Goal: Information Seeking & Learning: Learn about a topic

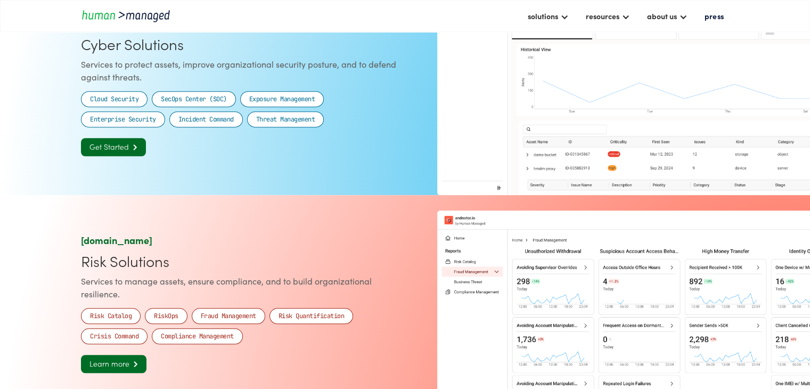
scroll to position [586, 0]
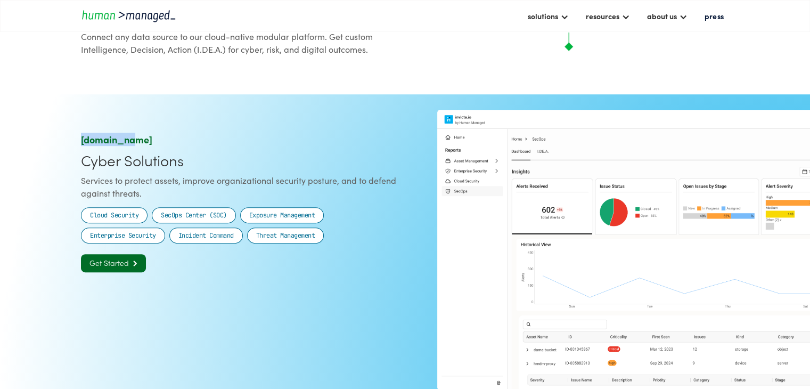
drag, startPoint x: 76, startPoint y: 145, endPoint x: 123, endPoint y: 144, distance: 46.9
click at [123, 144] on section "[DOMAIN_NAME] Cyber Solutions Services to protect assets, improve organizationa…" at bounding box center [405, 242] width 810 height 296
click at [97, 146] on div "[DOMAIN_NAME]" at bounding box center [241, 139] width 320 height 13
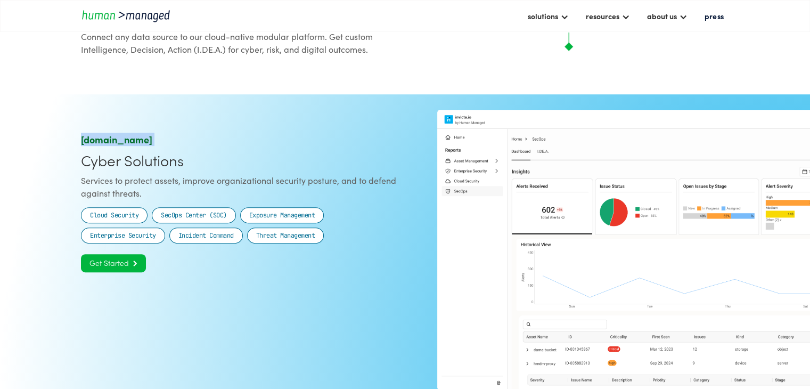
click at [110, 272] on link "Get Started " at bounding box center [113, 263] width 65 height 18
click at [99, 146] on div "[DOMAIN_NAME]" at bounding box center [241, 139] width 320 height 13
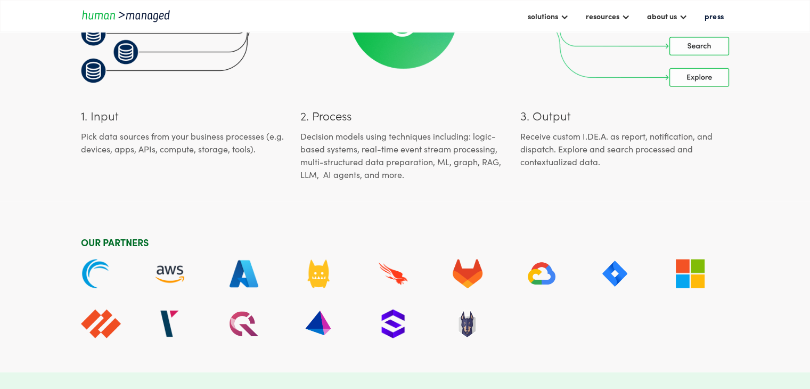
scroll to position [2553, 0]
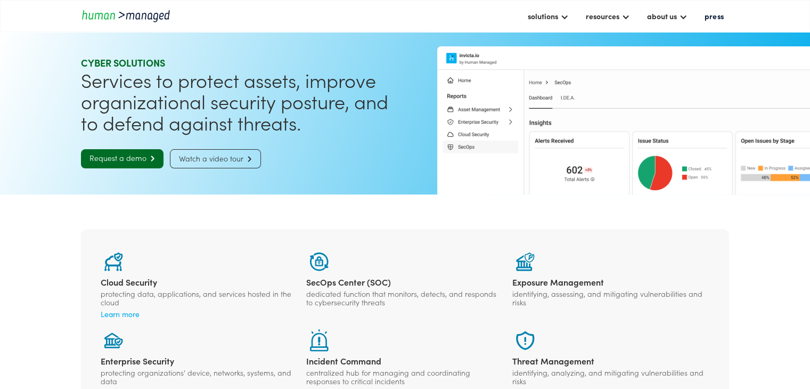
click at [204, 214] on section "Cloud Security protecting data, applications, and services hosted in the cloud …" at bounding box center [405, 317] width 810 height 247
